Goal: Check status

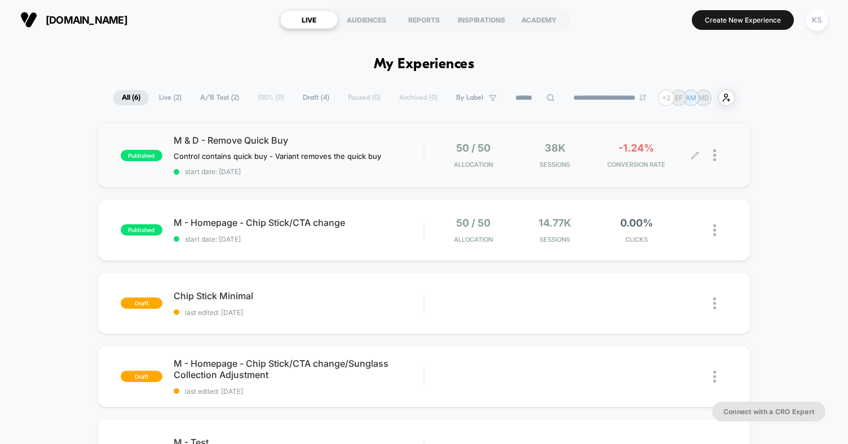
click at [596, 162] on div "50 / 50 Allocation 38k Sessions -1.24% CONVERSION RATE" at bounding box center [565, 155] width 259 height 26
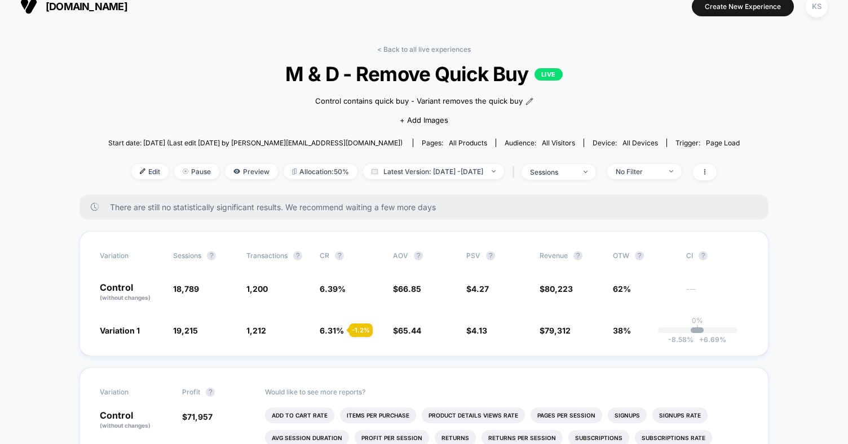
scroll to position [5, 0]
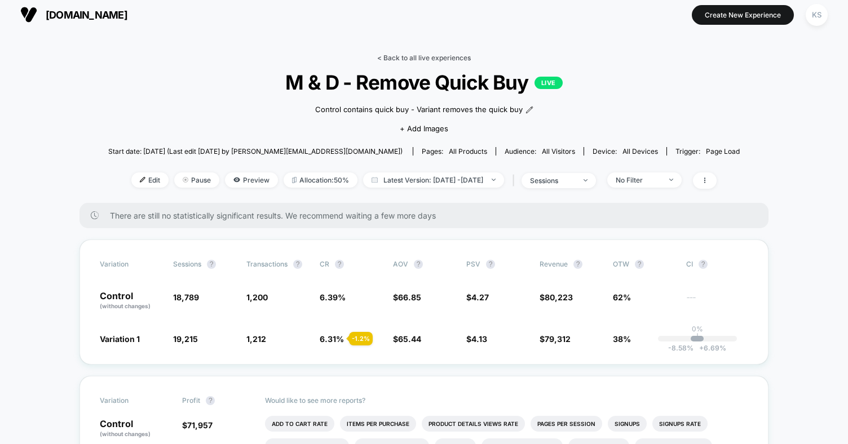
click at [431, 60] on link "< Back to all live experiences" at bounding box center [424, 58] width 94 height 8
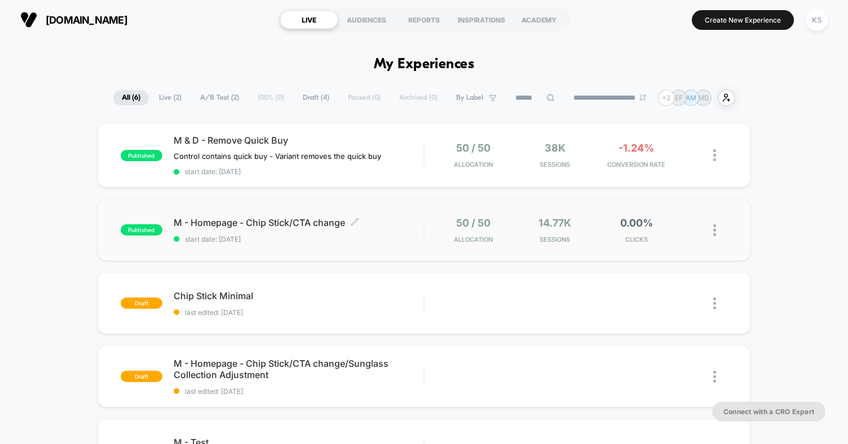
click at [406, 235] on span "start date: [DATE]" at bounding box center [299, 239] width 250 height 8
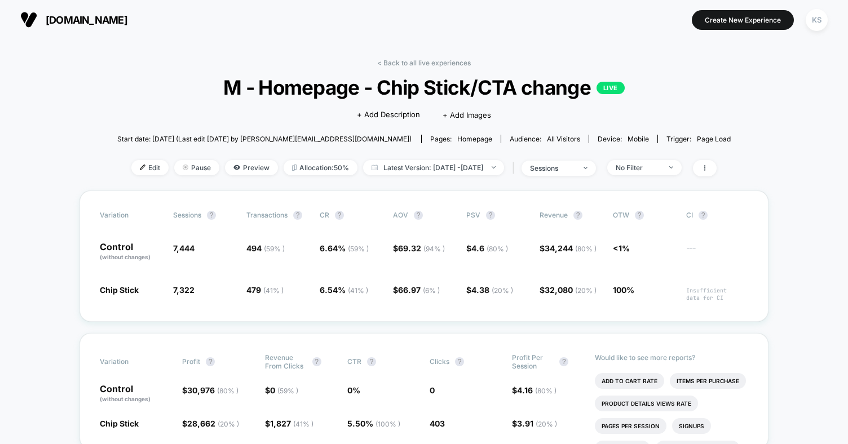
click at [462, 62] on link "< Back to all live experiences" at bounding box center [424, 63] width 94 height 8
